Goal: Task Accomplishment & Management: Use online tool/utility

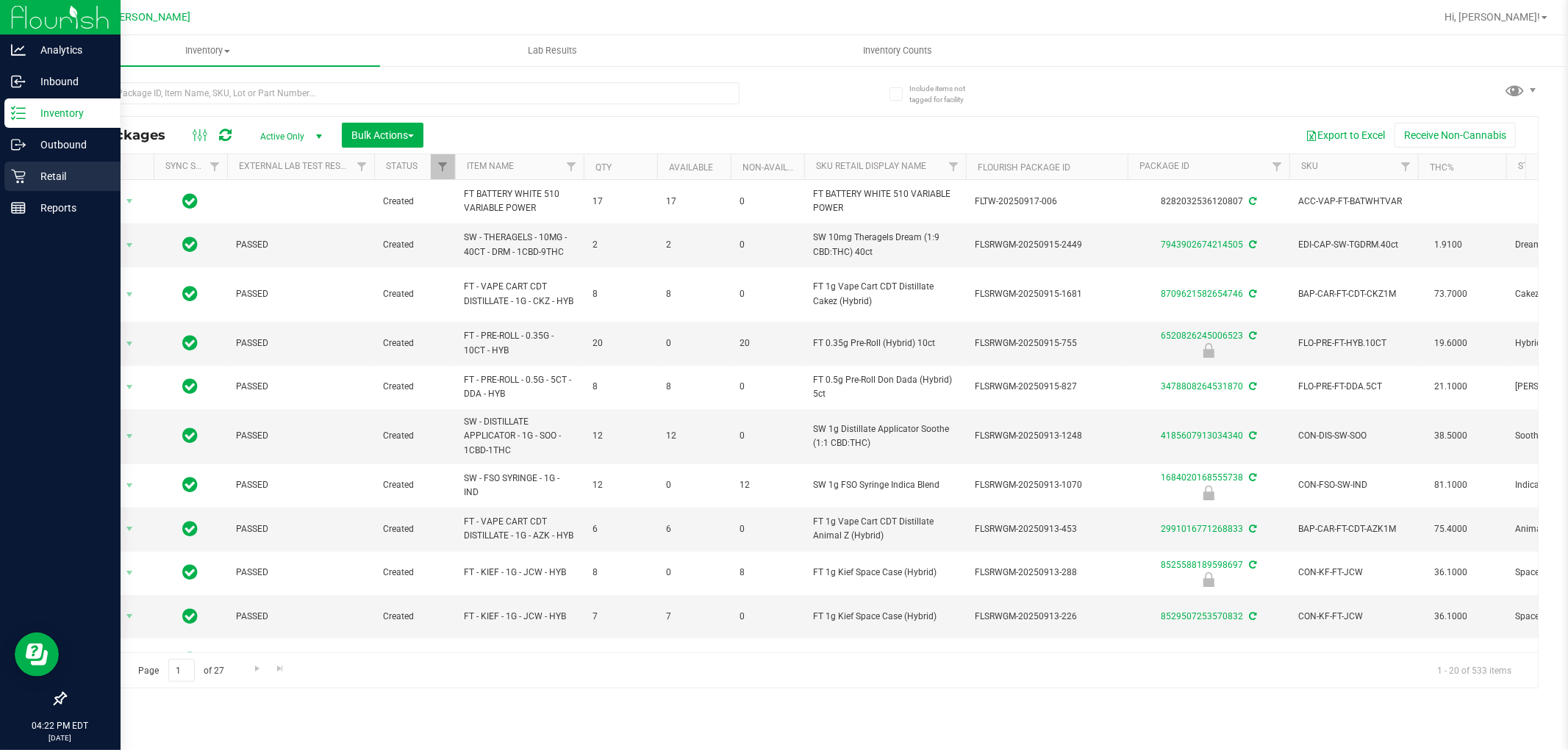
click at [49, 171] on p "Retail" at bounding box center [70, 176] width 88 height 18
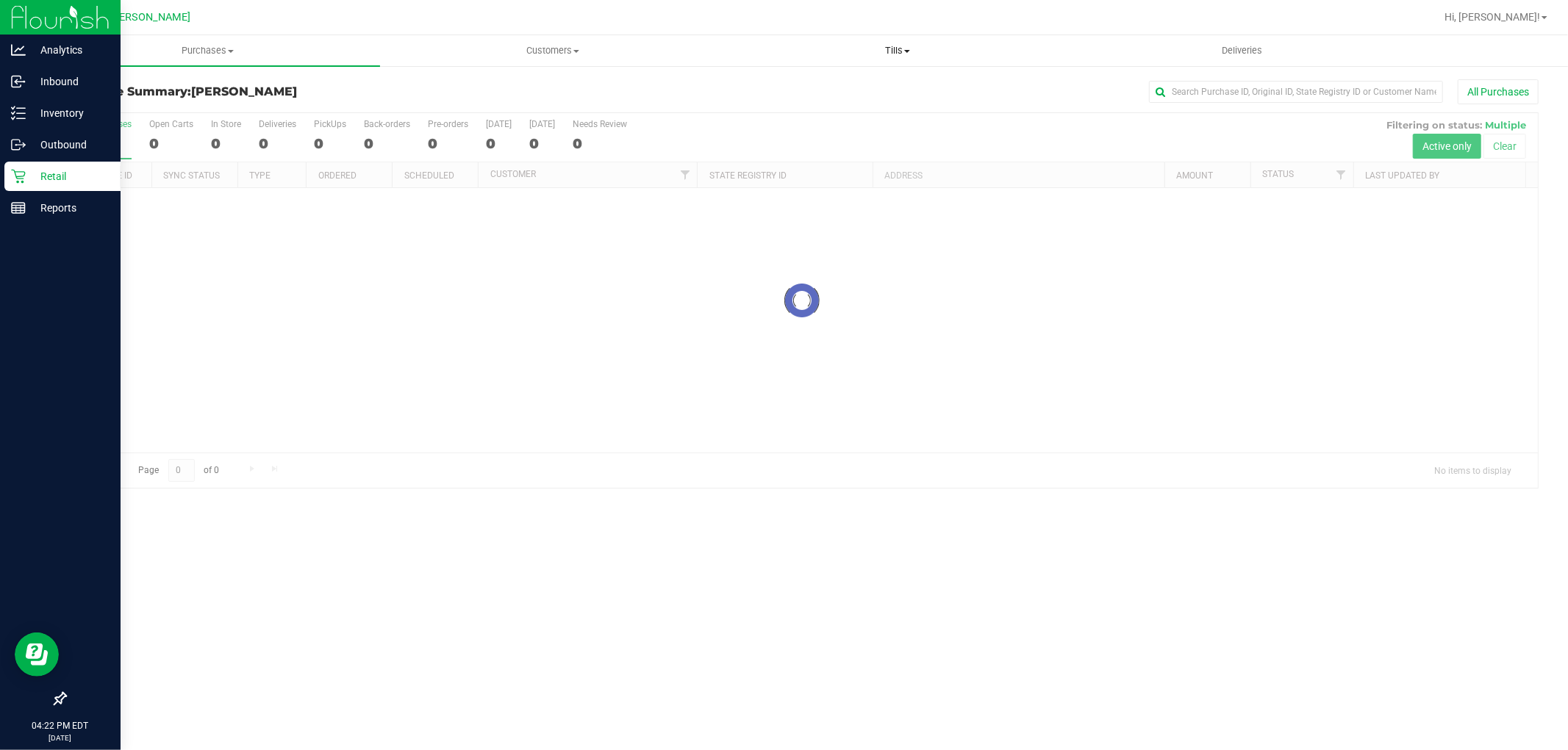
click at [895, 50] on span "Tills" at bounding box center [898, 51] width 344 height 13
click at [763, 87] on span "Manage tills" at bounding box center [775, 88] width 99 height 13
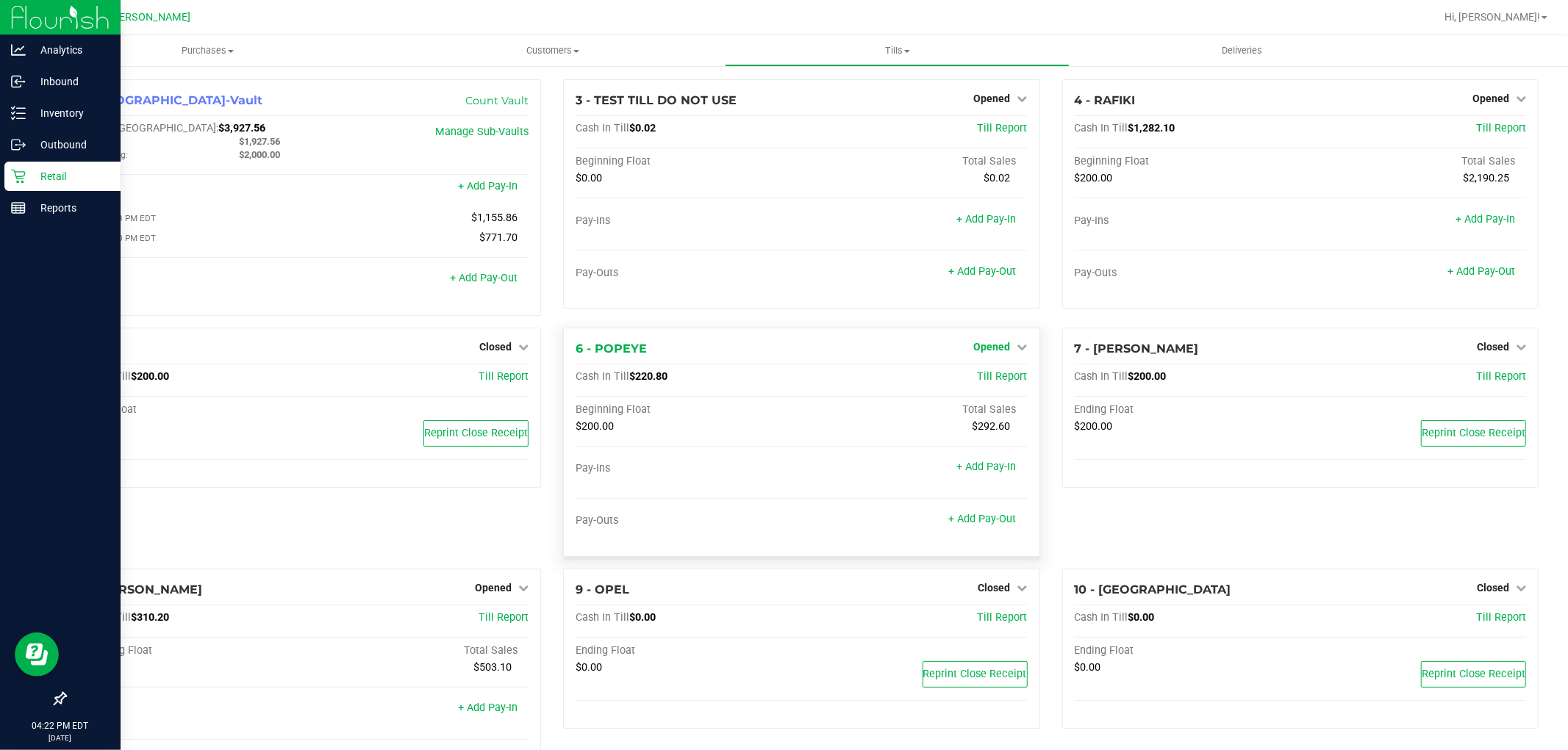
click at [995, 350] on span "Opened" at bounding box center [993, 347] width 37 height 12
click at [990, 380] on link "Close Till" at bounding box center [994, 377] width 40 height 12
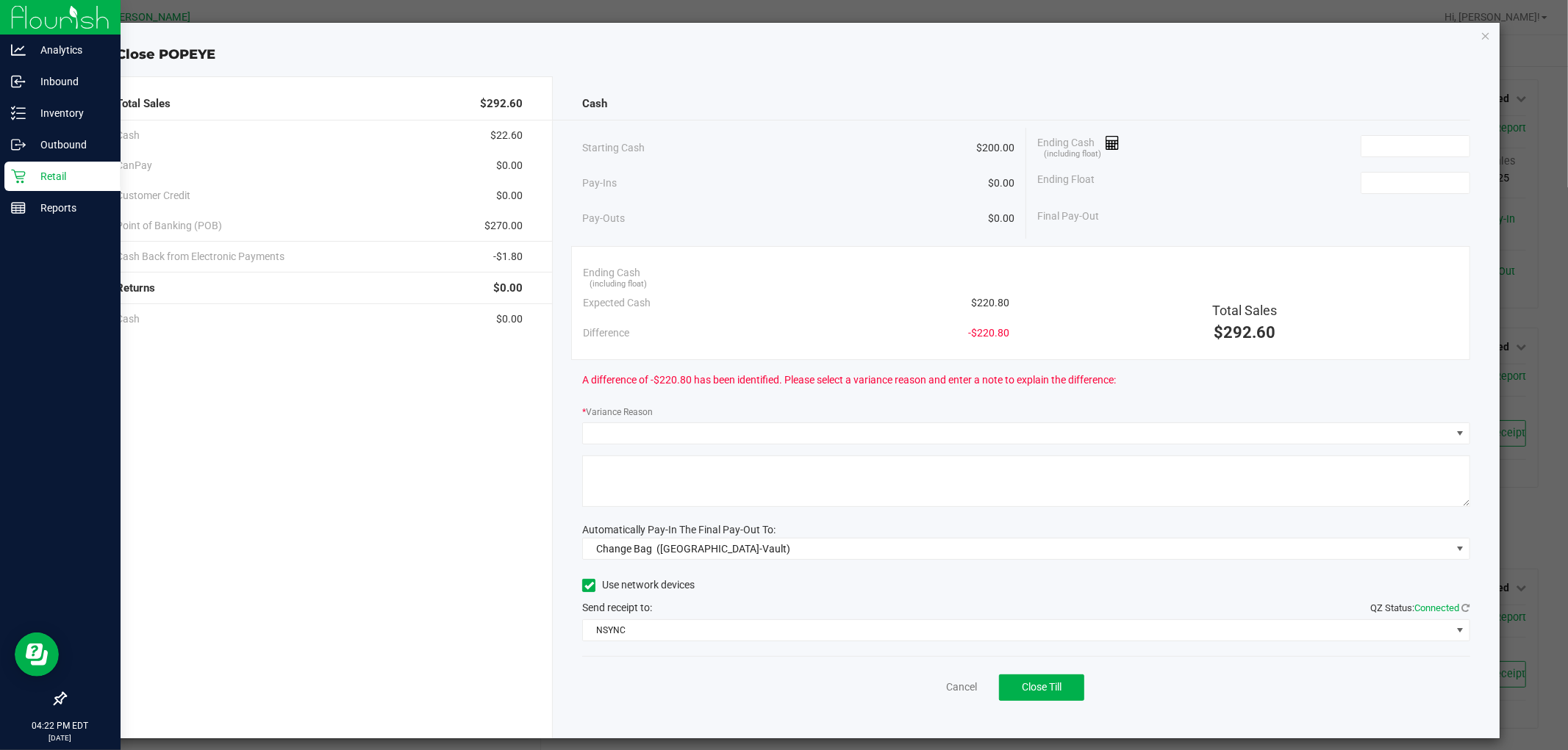
click at [976, 302] on span "$220.80" at bounding box center [989, 303] width 38 height 15
copy span "220.80"
click at [1456, 145] on input at bounding box center [1416, 146] width 108 height 20
paste input "220.8"
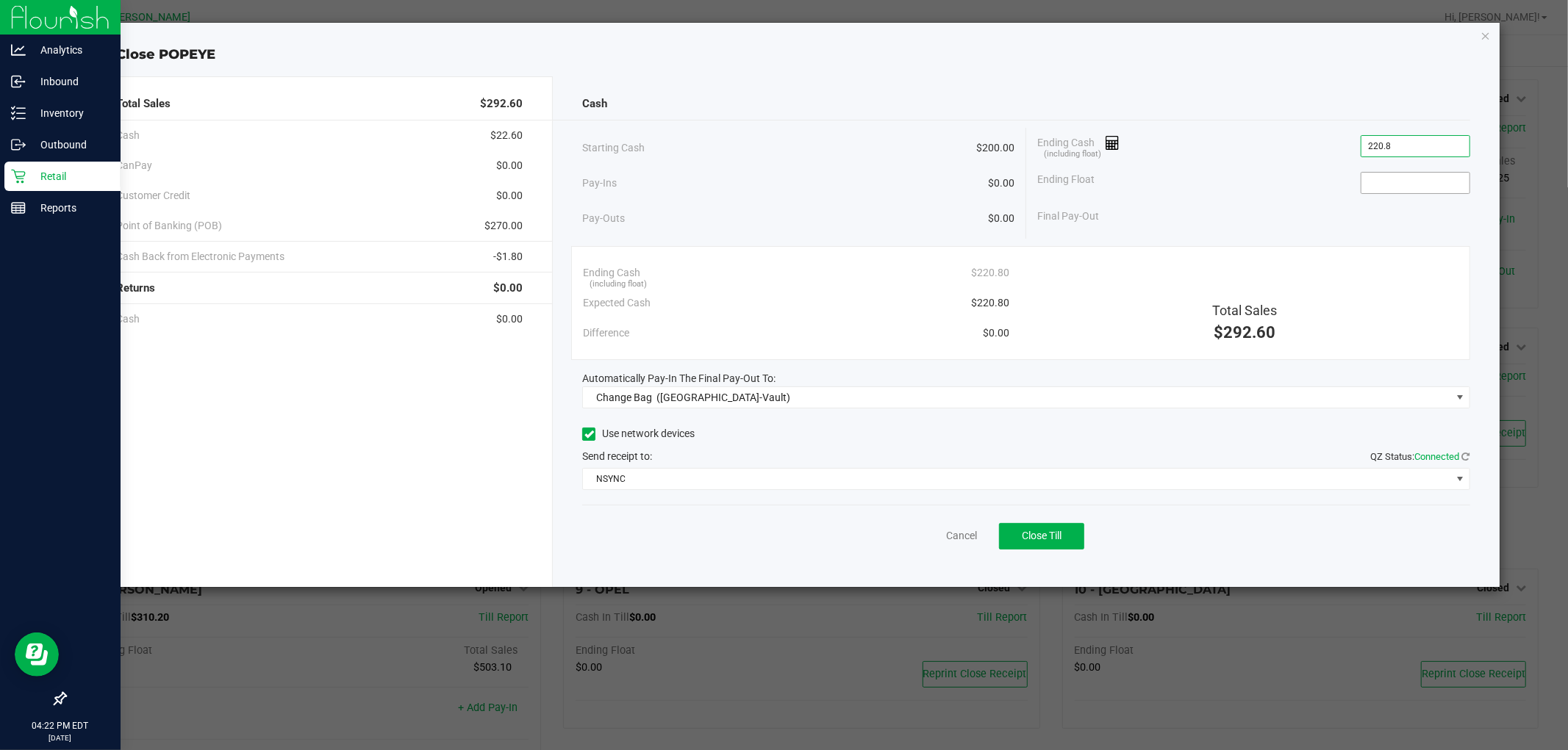
type input "$220.80"
click at [1390, 189] on input at bounding box center [1416, 183] width 108 height 20
type input "$200.00"
click at [1348, 234] on div "Starting Cash $200.00 Pay-Ins $0.00 Pay-Outs $0.00 Ending Cash (including float…" at bounding box center [1027, 184] width 888 height 111
click at [679, 402] on span "([GEOGRAPHIC_DATA]-Vault)" at bounding box center [723, 397] width 134 height 12
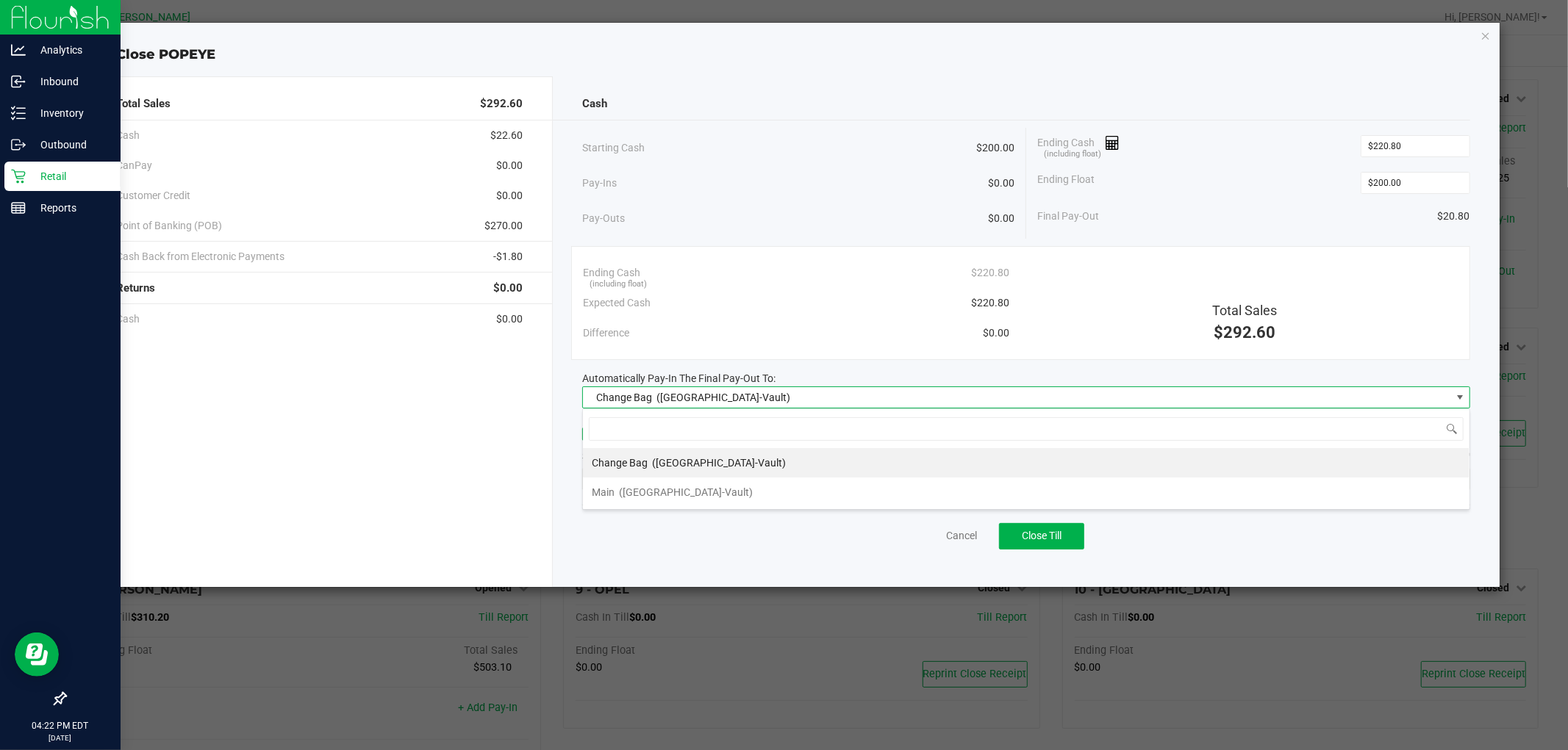
scroll to position [22, 888]
click at [655, 487] on span "([GEOGRAPHIC_DATA]-Vault)" at bounding box center [685, 492] width 134 height 12
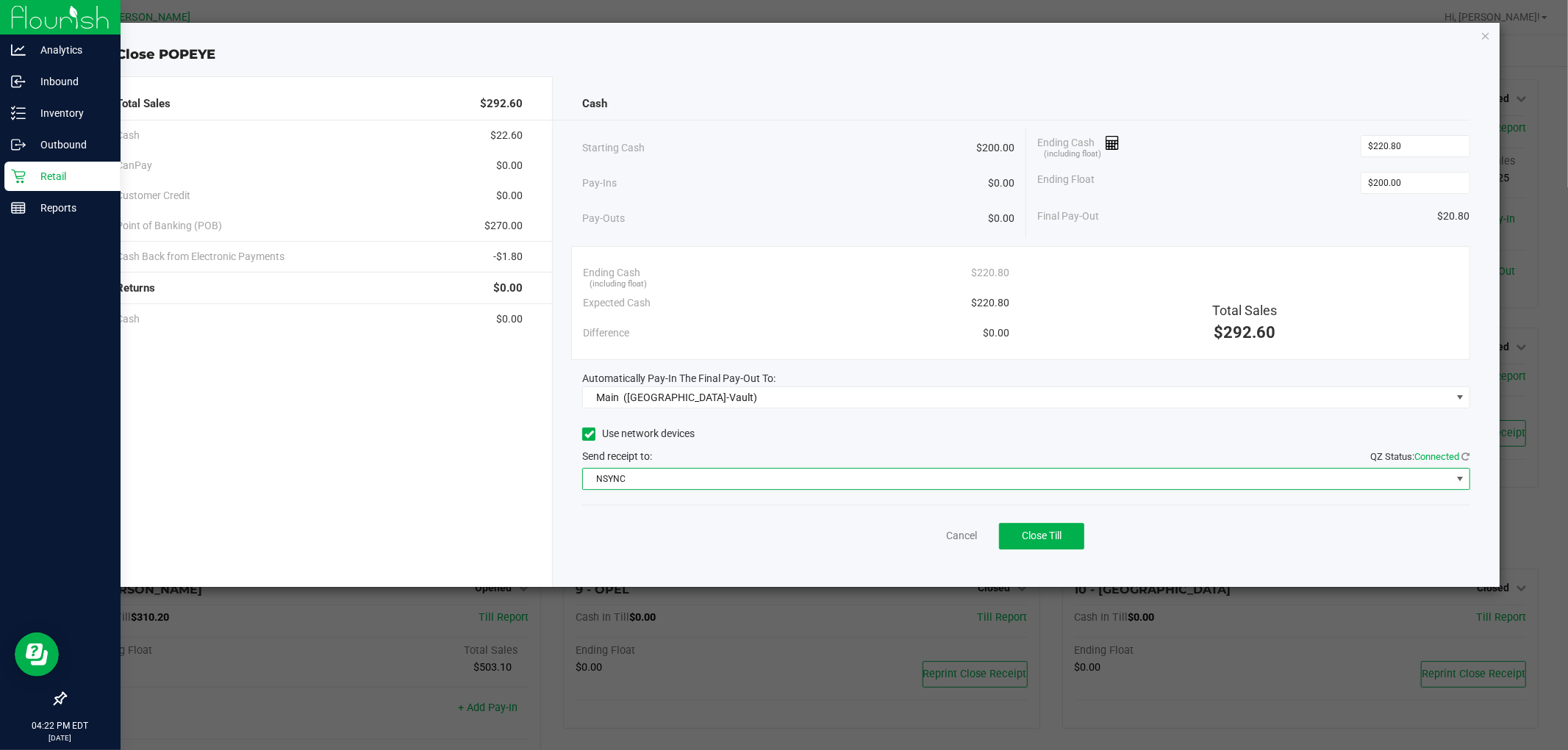
click at [664, 478] on span "NSYNC" at bounding box center [1016, 479] width 867 height 20
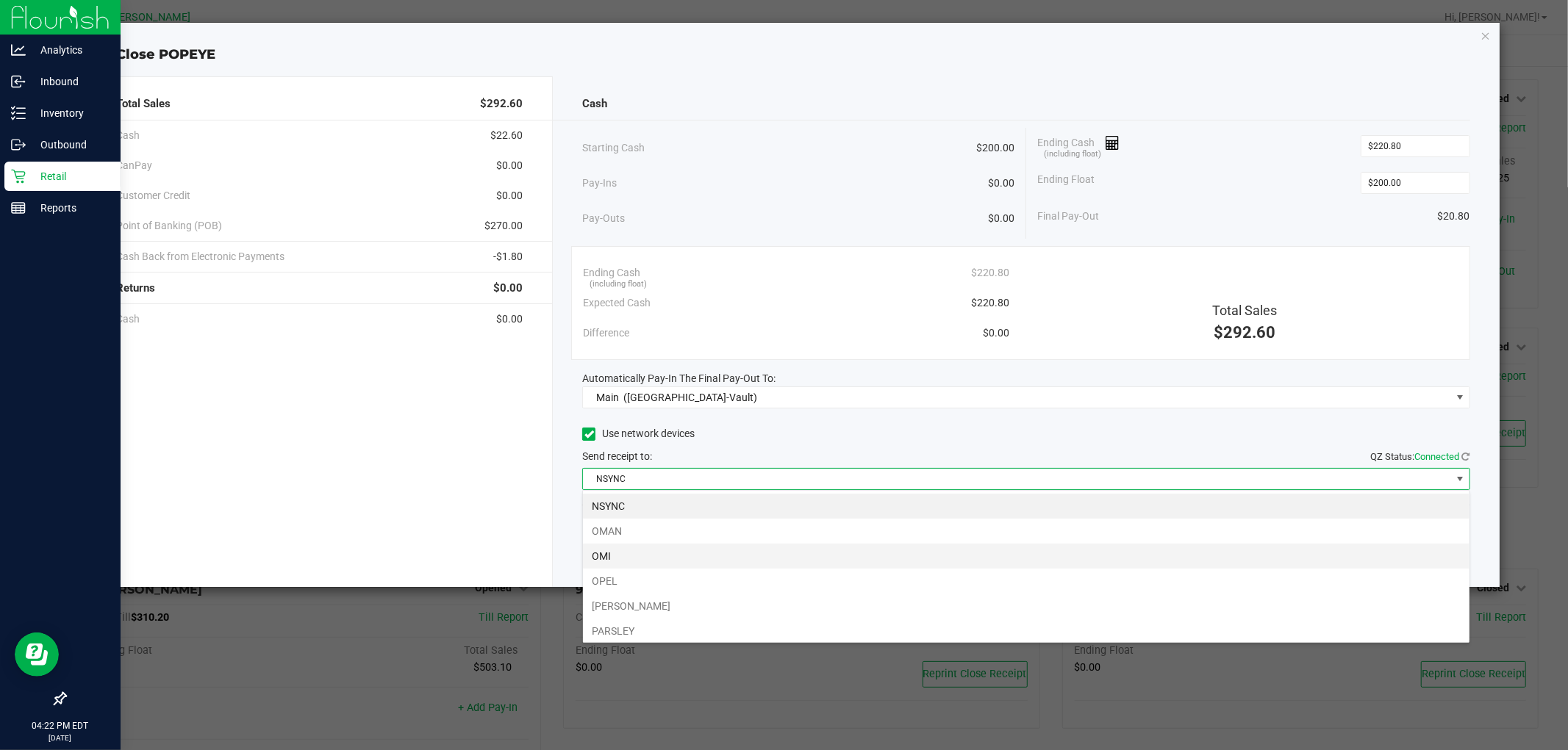
click at [620, 548] on li "OMI" at bounding box center [1026, 556] width 887 height 25
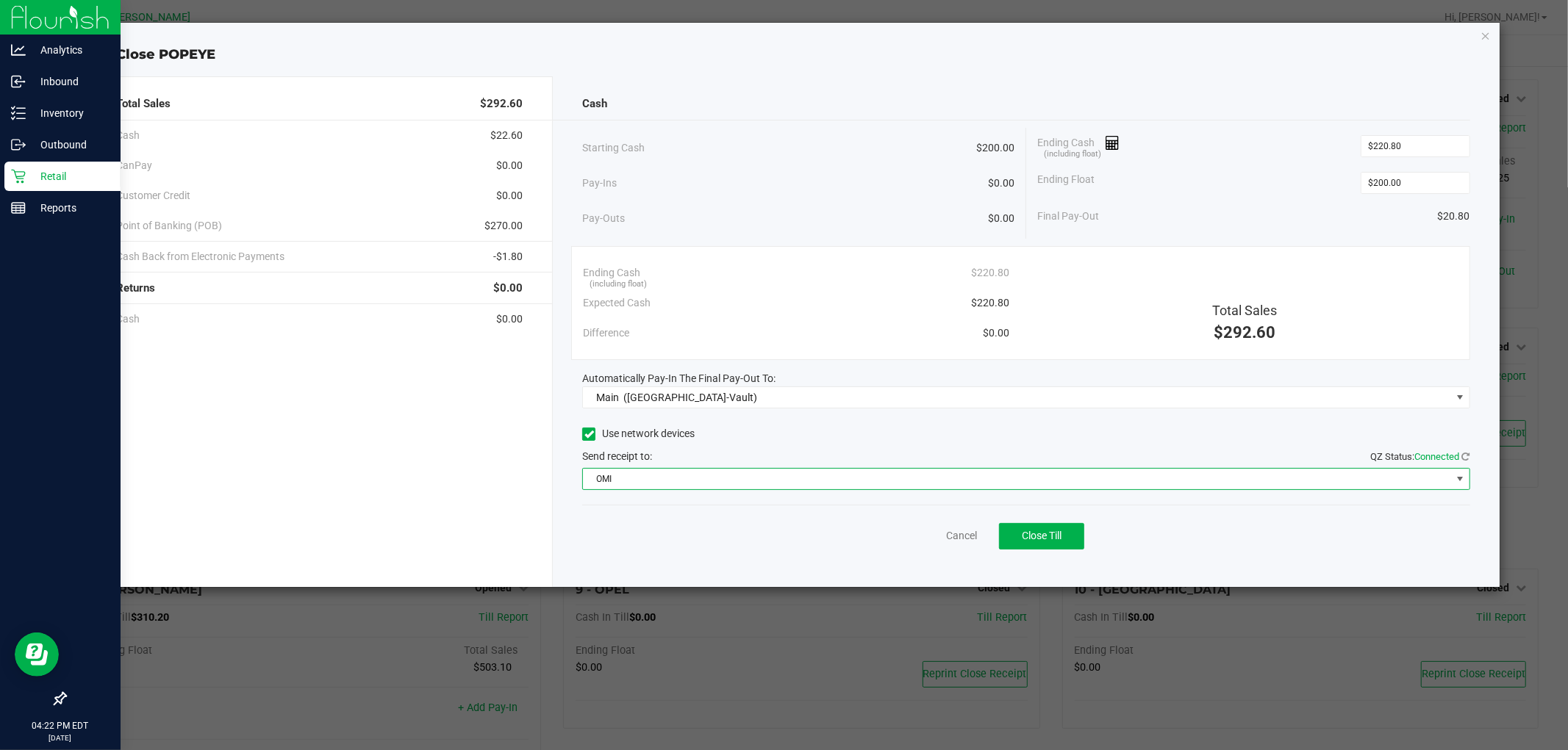
click at [755, 442] on div "Use network devices" at bounding box center [1027, 434] width 888 height 22
click at [1046, 541] on button "Close Till" at bounding box center [1042, 536] width 85 height 26
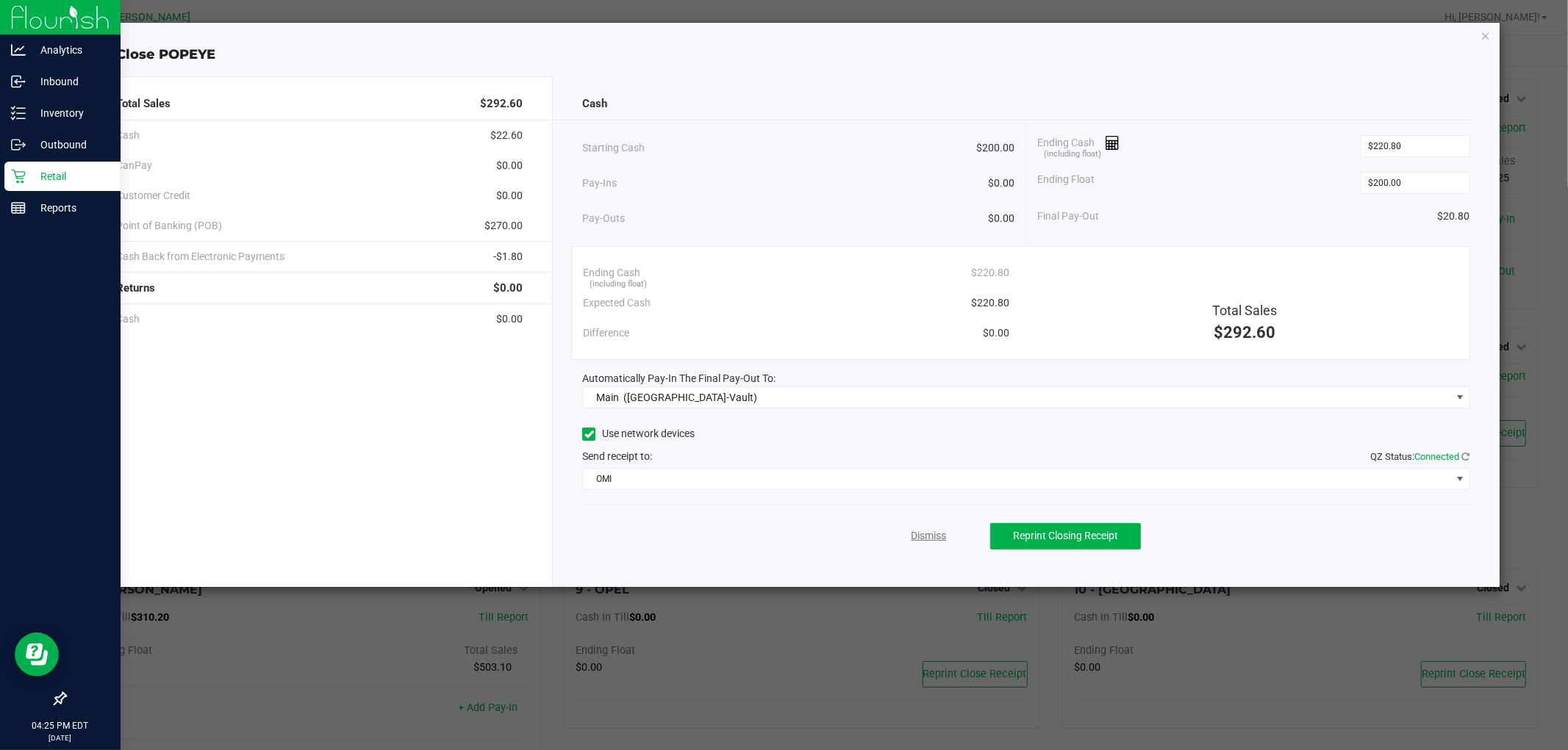
click at [940, 531] on link "Dismiss" at bounding box center [929, 536] width 35 height 15
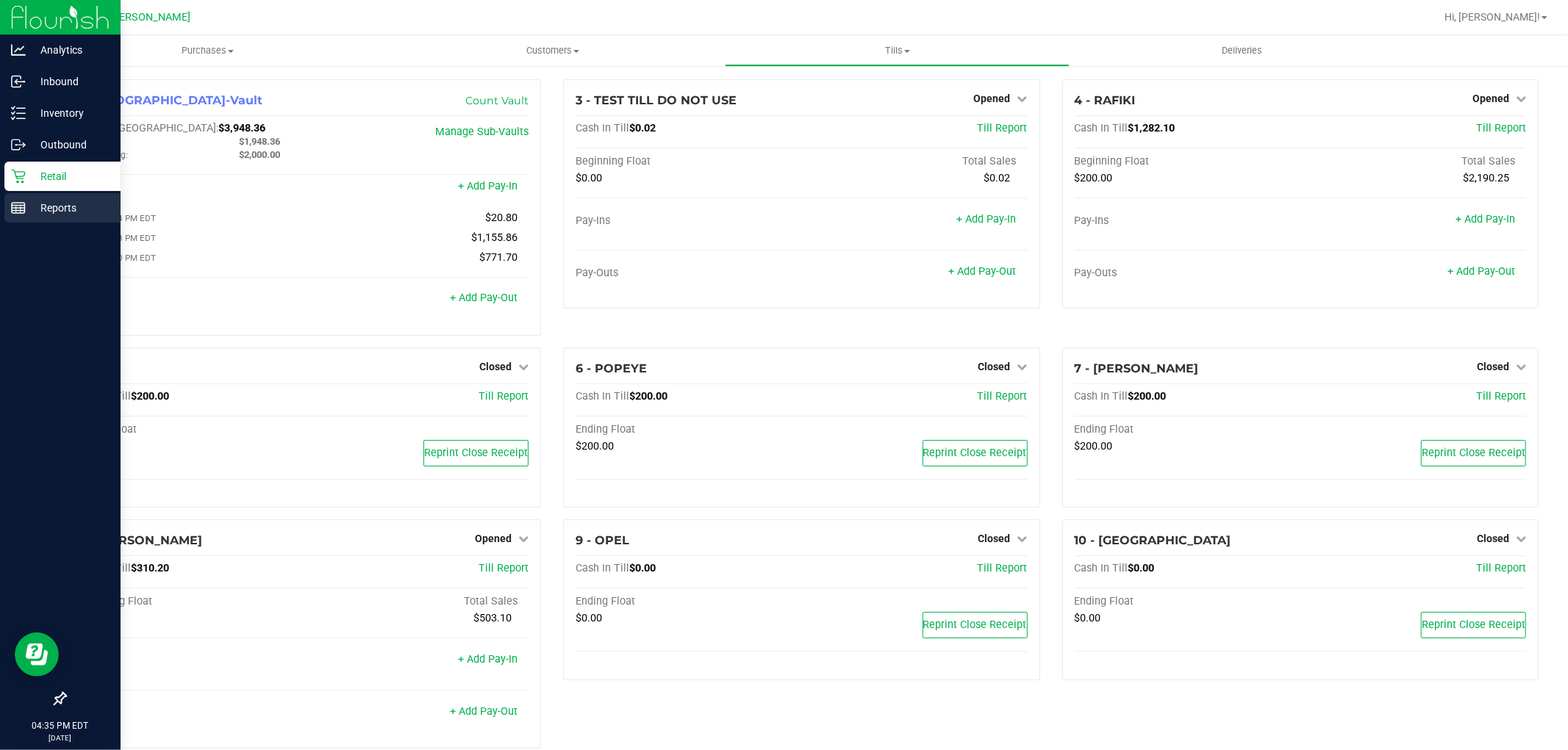
click at [67, 208] on p "Reports" at bounding box center [70, 208] width 88 height 18
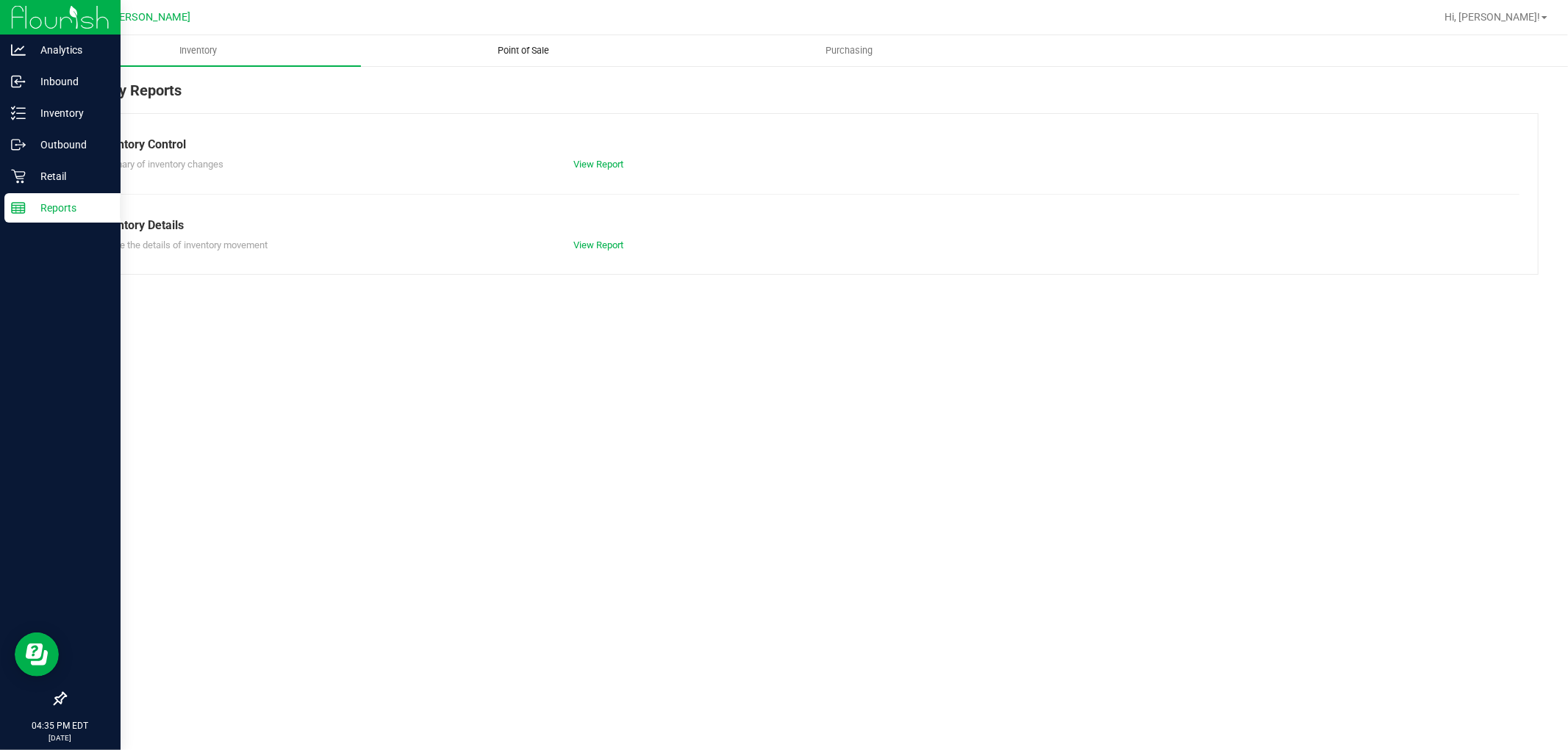
click at [525, 60] on uib-tab-heading "Point of Sale" at bounding box center [524, 51] width 324 height 29
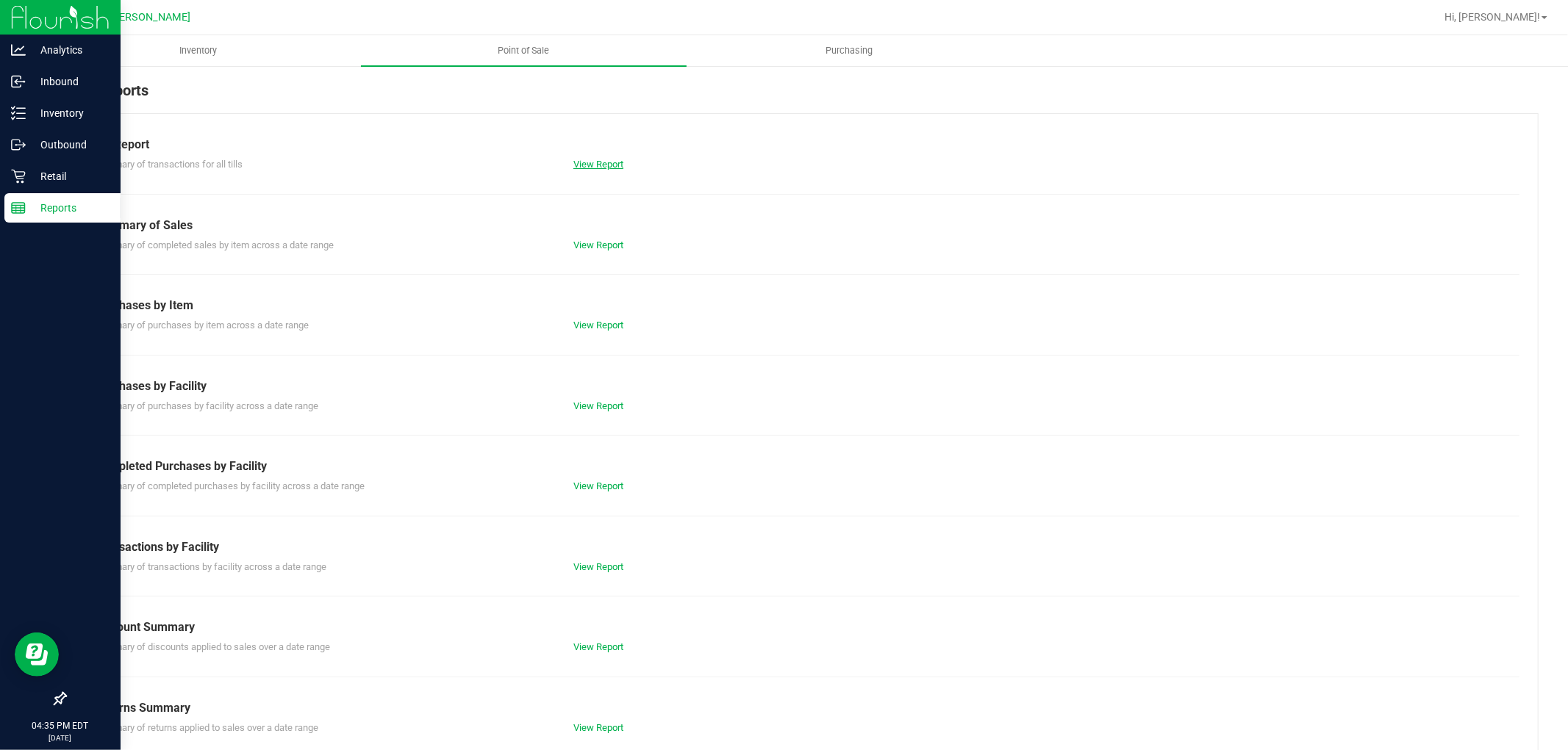
click at [604, 159] on link "View Report" at bounding box center [598, 164] width 50 height 11
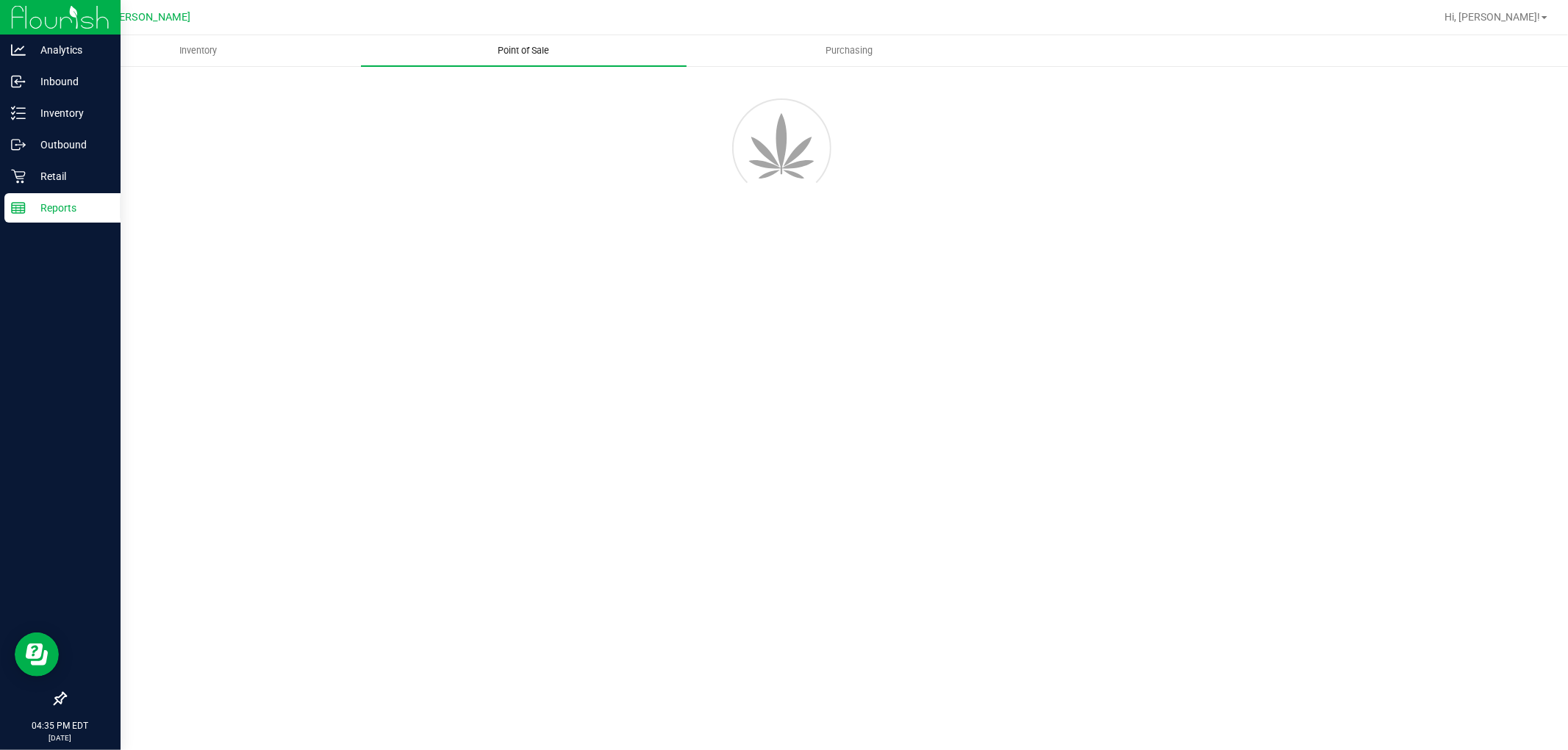
click at [513, 59] on uib-tab-heading "Point of Sale" at bounding box center [524, 51] width 326 height 31
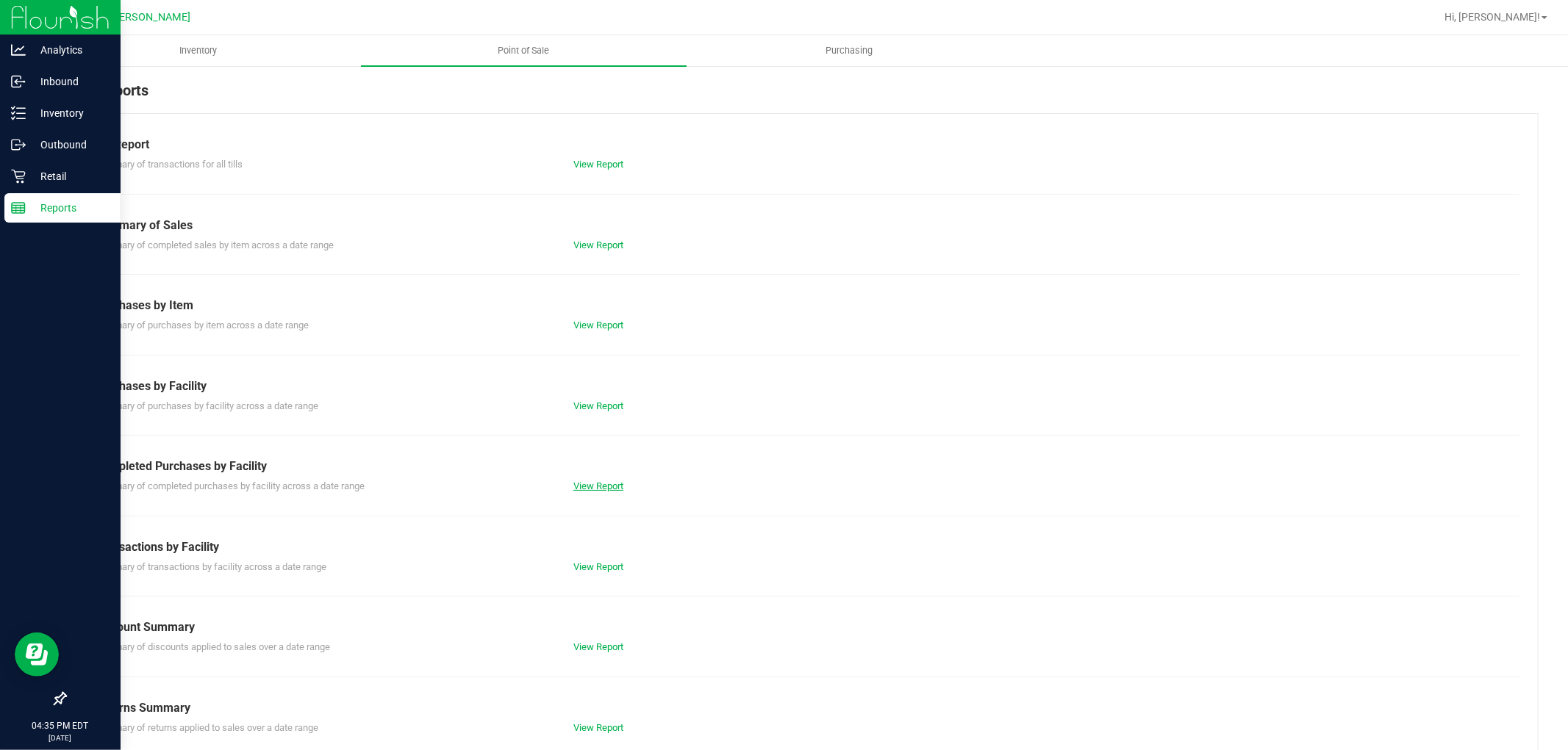
click at [573, 483] on link "View Report" at bounding box center [598, 486] width 50 height 11
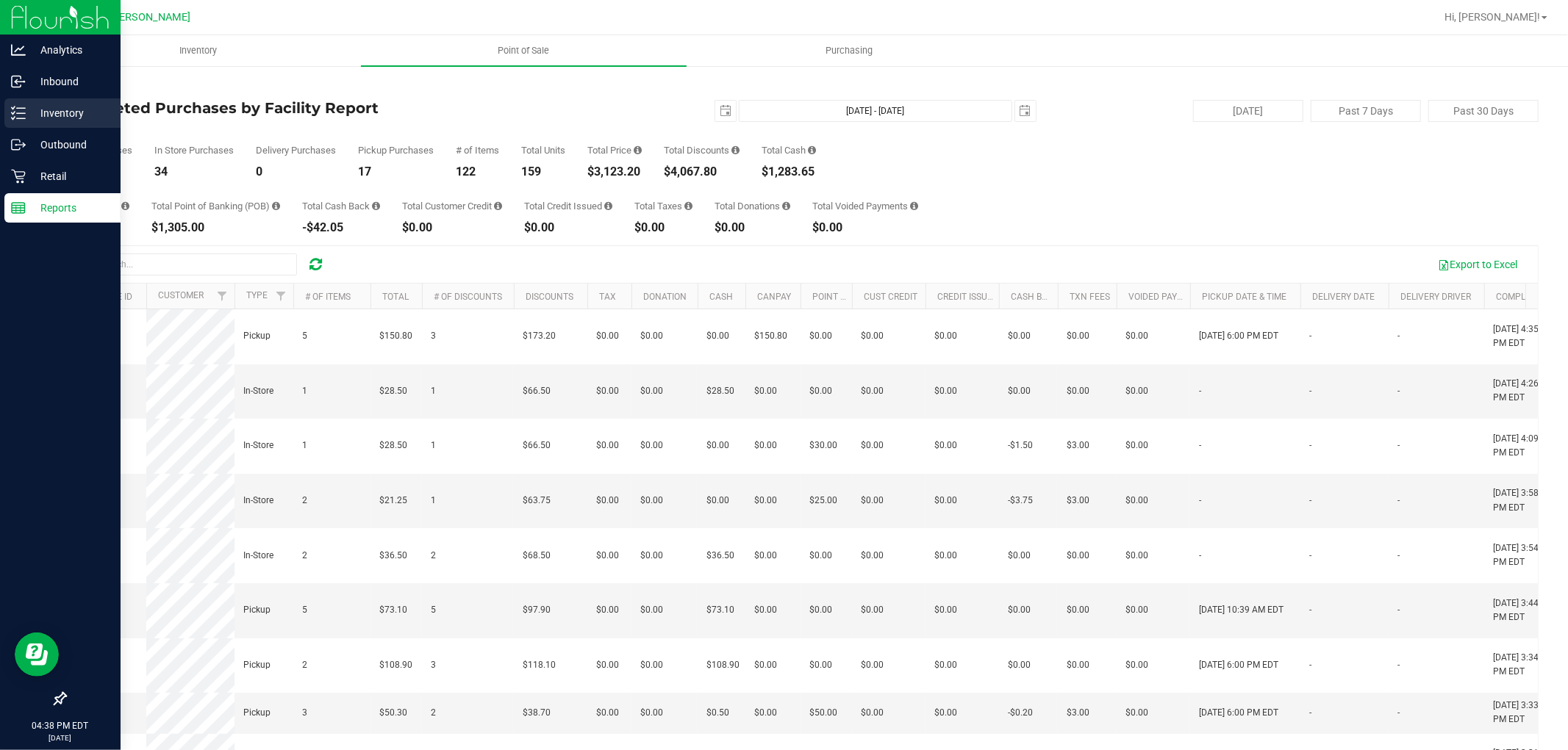
click at [56, 110] on p "Inventory" at bounding box center [70, 113] width 88 height 18
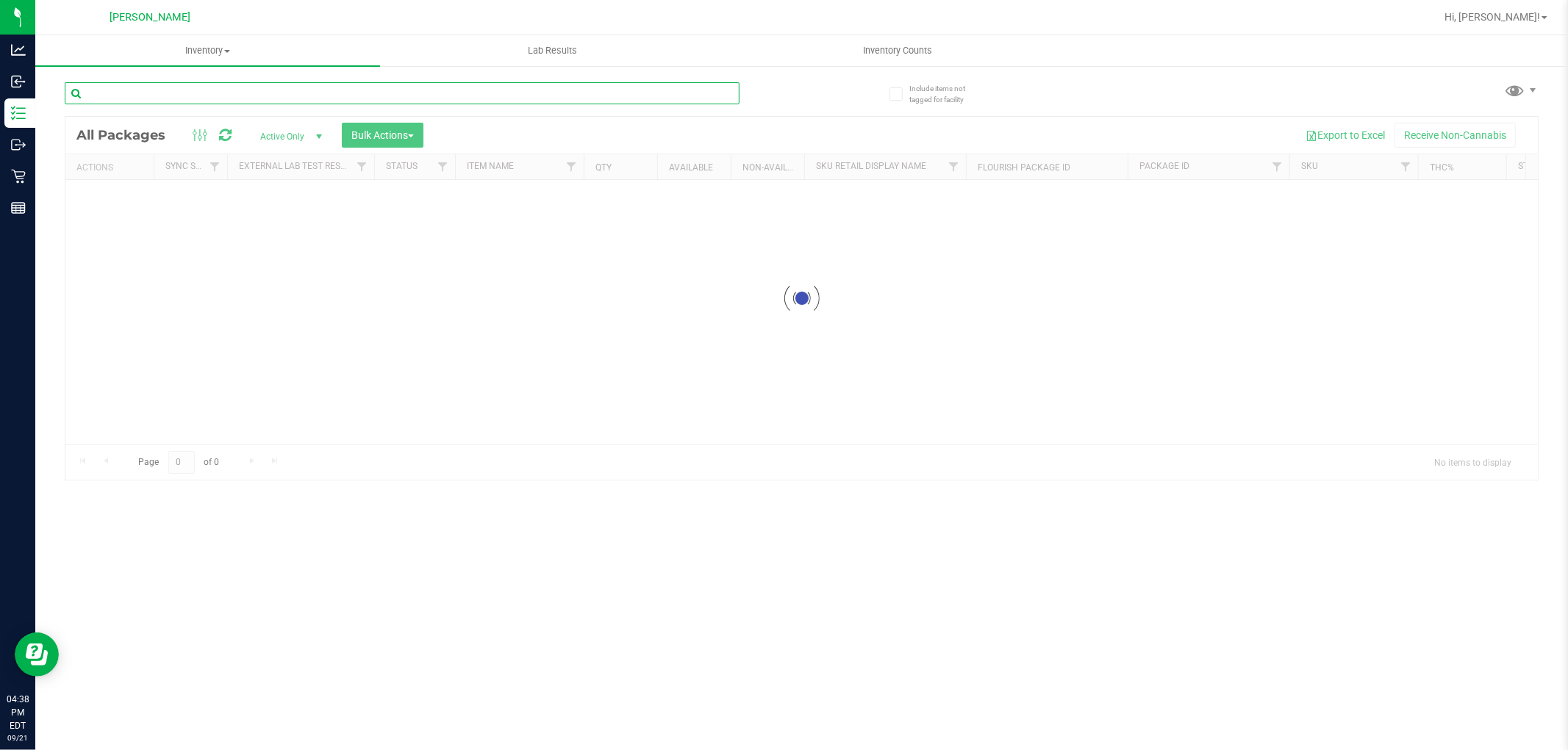
click at [287, 90] on input "text" at bounding box center [403, 93] width 675 height 22
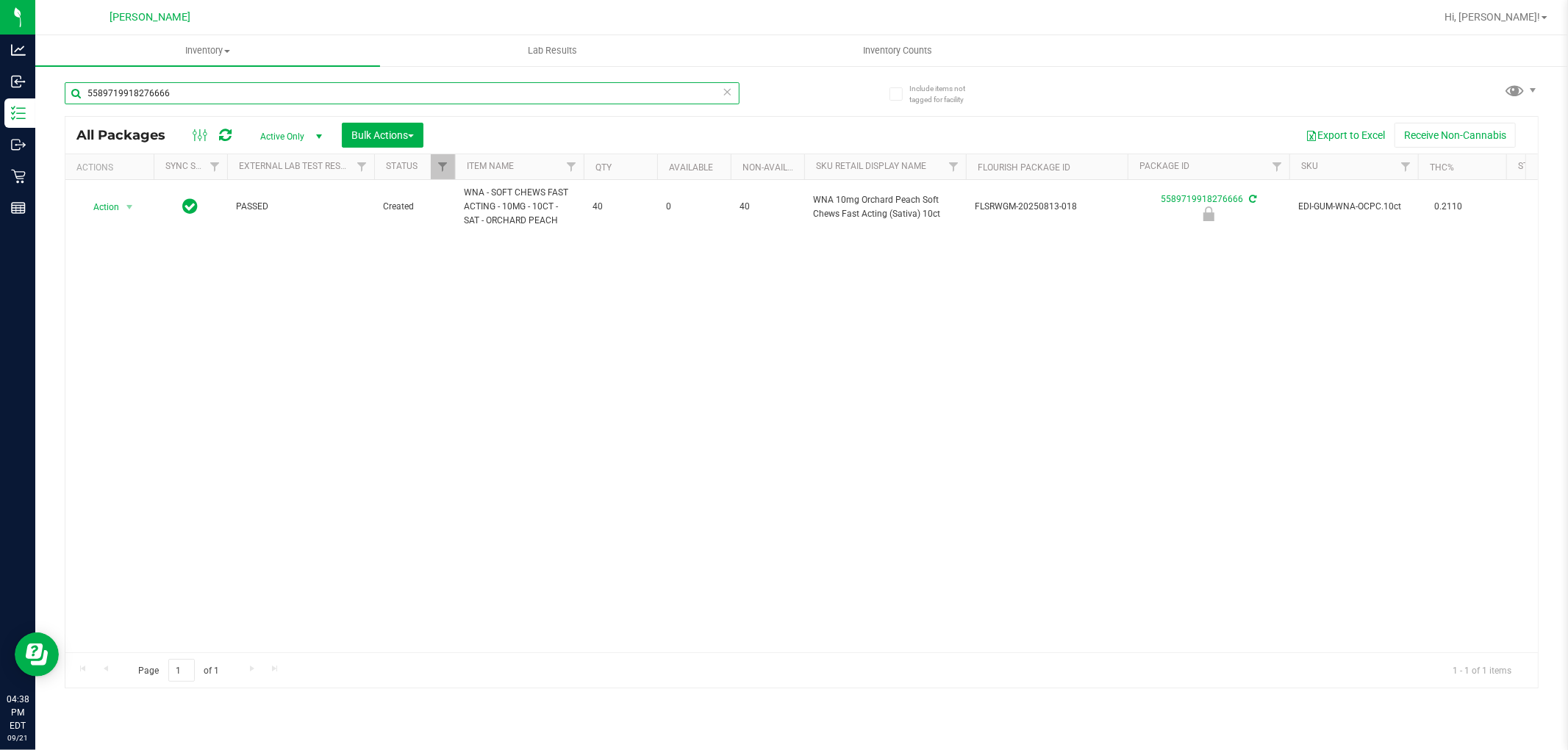
type input "5589719918276666"
click at [110, 204] on span "Action" at bounding box center [99, 207] width 40 height 20
click at [103, 428] on li "Unlock package" at bounding box center [109, 418] width 57 height 40
